Goal: Information Seeking & Learning: Learn about a topic

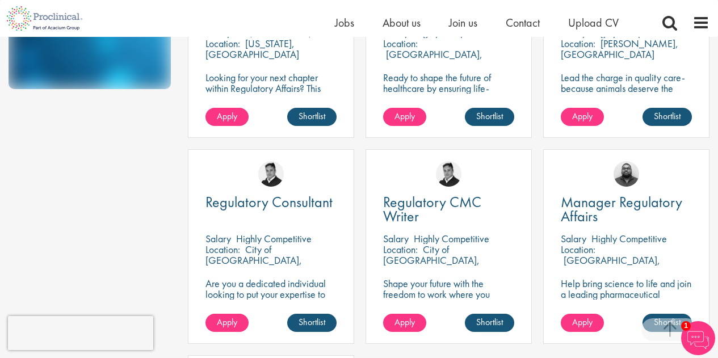
scroll to position [361, 0]
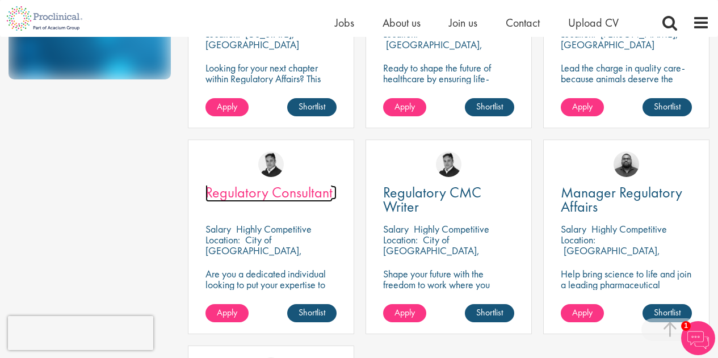
click at [250, 191] on span "Regulatory Consultant" at bounding box center [268, 192] width 127 height 19
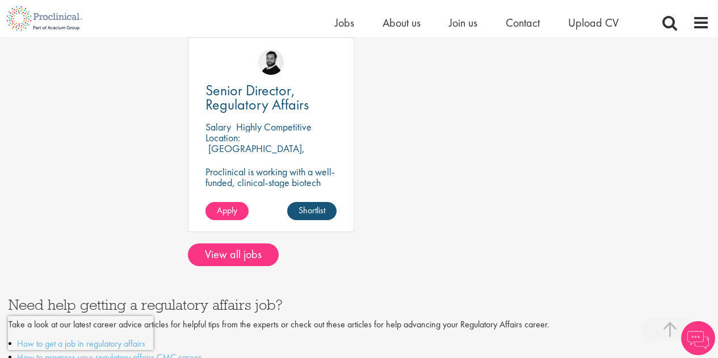
scroll to position [671, 0]
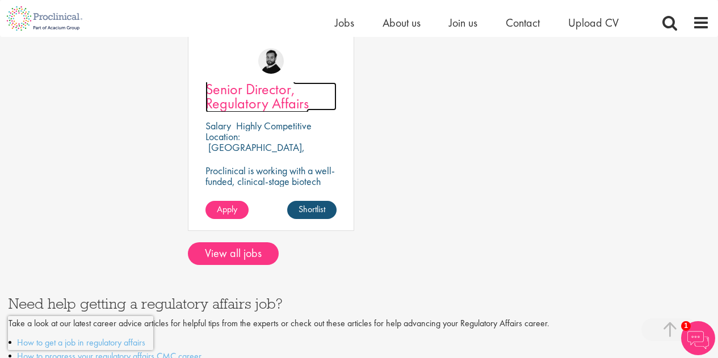
click at [255, 98] on span "Senior Director, Regulatory Affairs" at bounding box center [256, 95] width 103 height 33
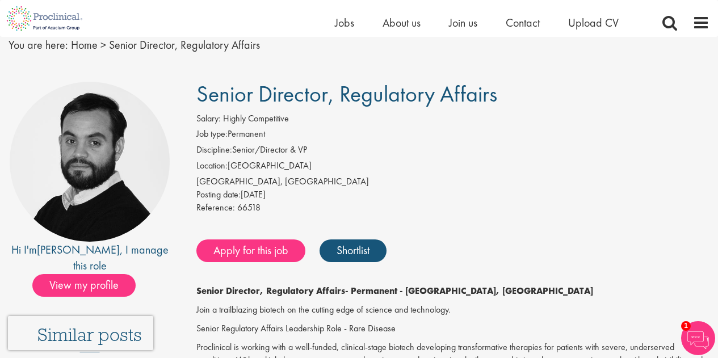
scroll to position [23, 0]
